Goal: Find contact information: Find contact information

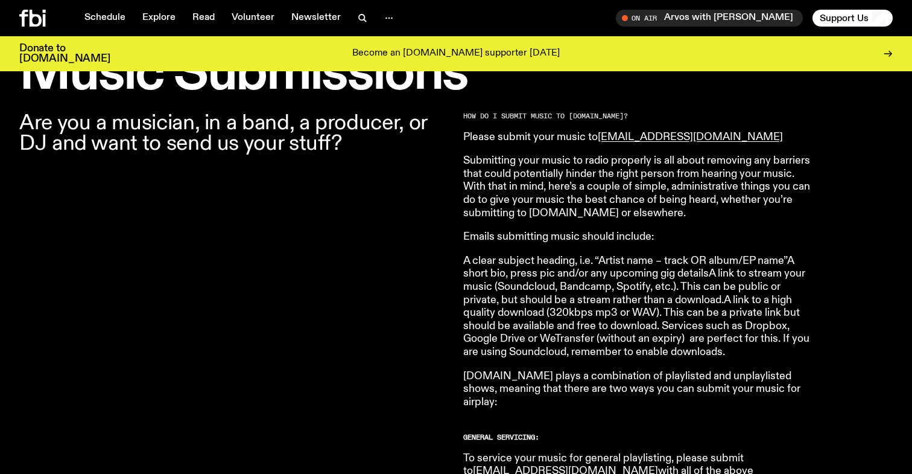
scroll to position [381, 0]
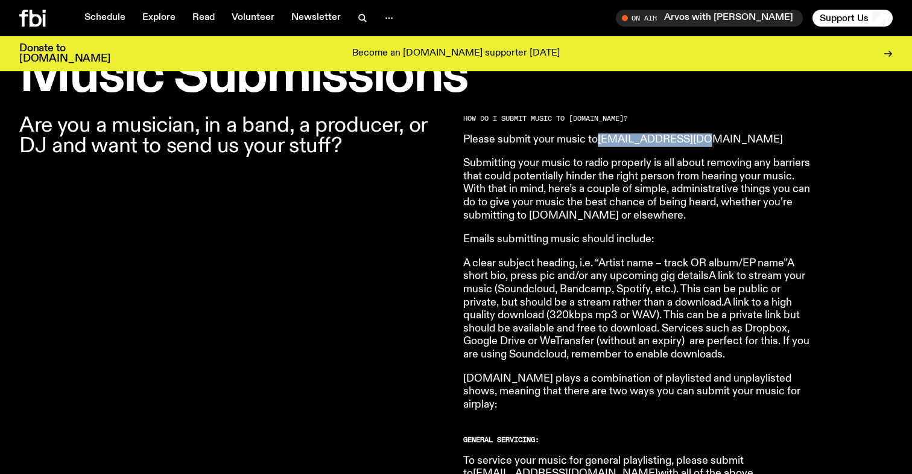
drag, startPoint x: 712, startPoint y: 144, endPoint x: 599, endPoint y: 141, distance: 112.9
click at [599, 141] on p "Please submit your music to [EMAIL_ADDRESS][DOMAIN_NAME]" at bounding box center [637, 139] width 348 height 13
copy link "[EMAIL_ADDRESS][DOMAIN_NAME]"
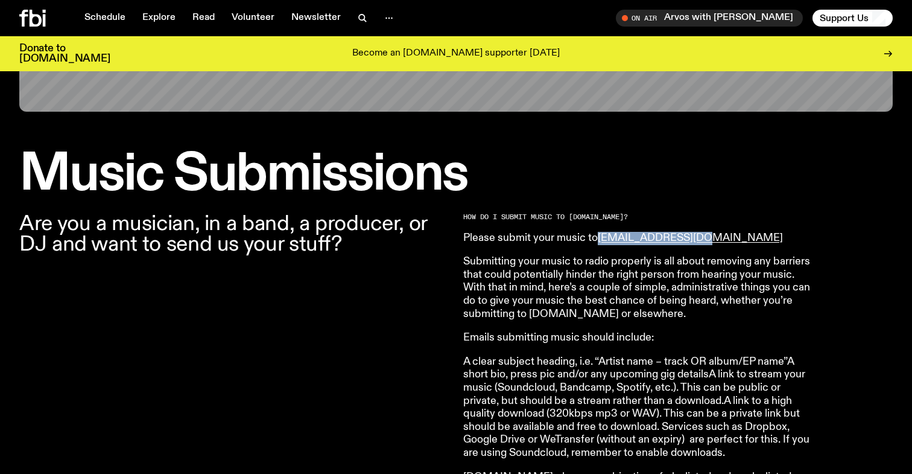
scroll to position [238, 0]
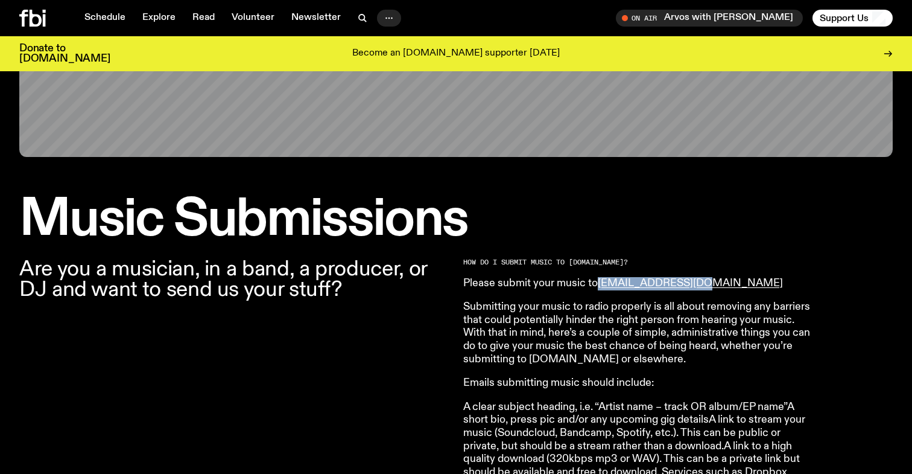
click at [387, 21] on icon "button" at bounding box center [389, 18] width 14 height 14
click at [394, 48] on link "About Us" at bounding box center [389, 43] width 60 height 17
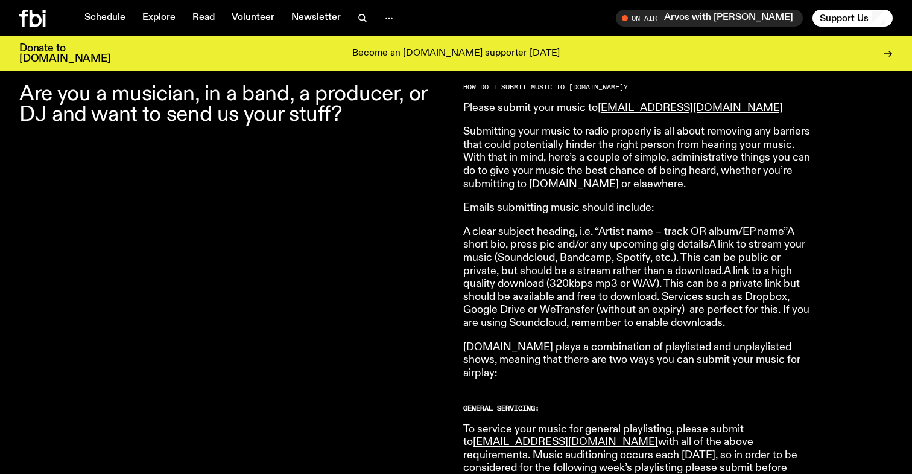
scroll to position [416, 0]
